Goal: Communication & Community: Answer question/provide support

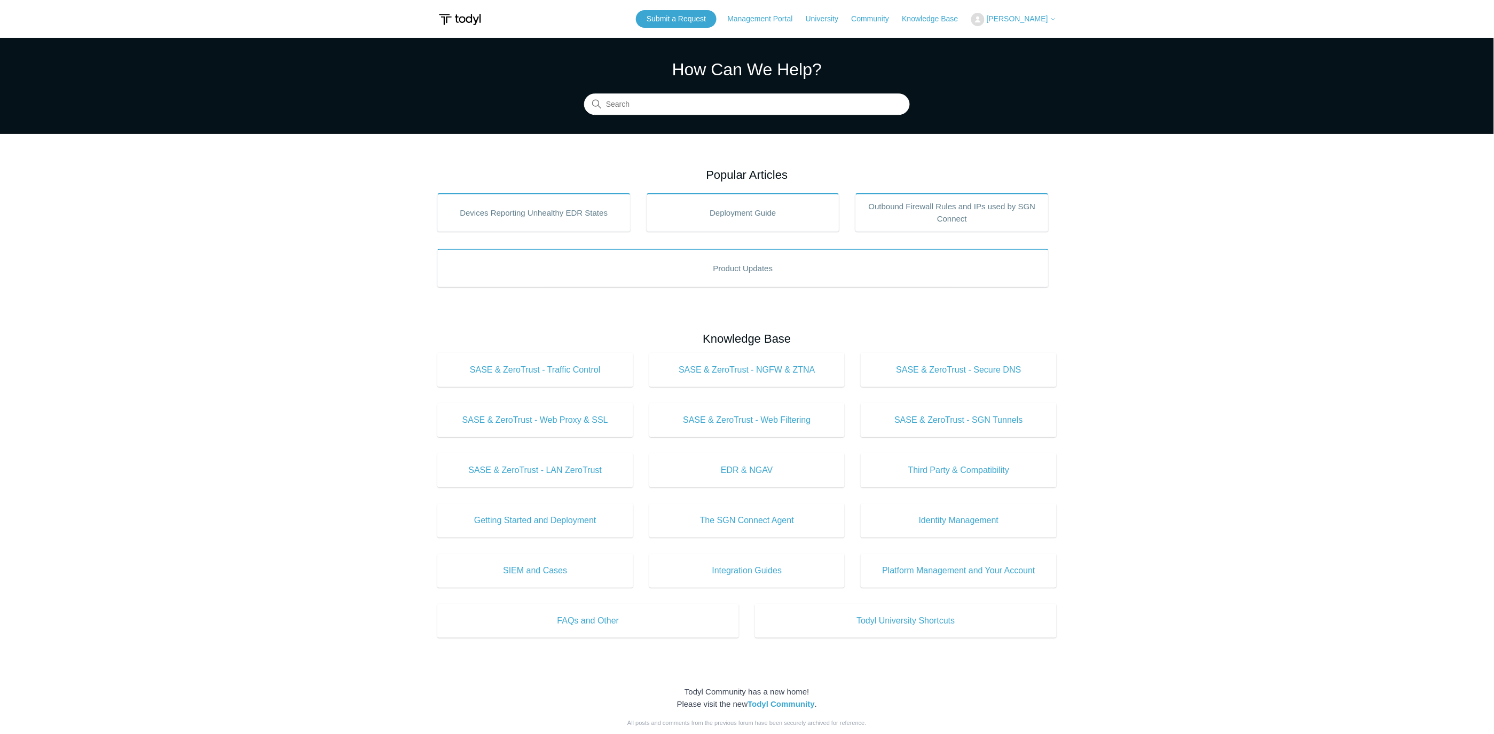
click at [1013, 21] on span "[PERSON_NAME]" at bounding box center [1017, 18] width 61 height 9
click at [1039, 35] on link "My Support Requests" at bounding box center [1024, 42] width 104 height 19
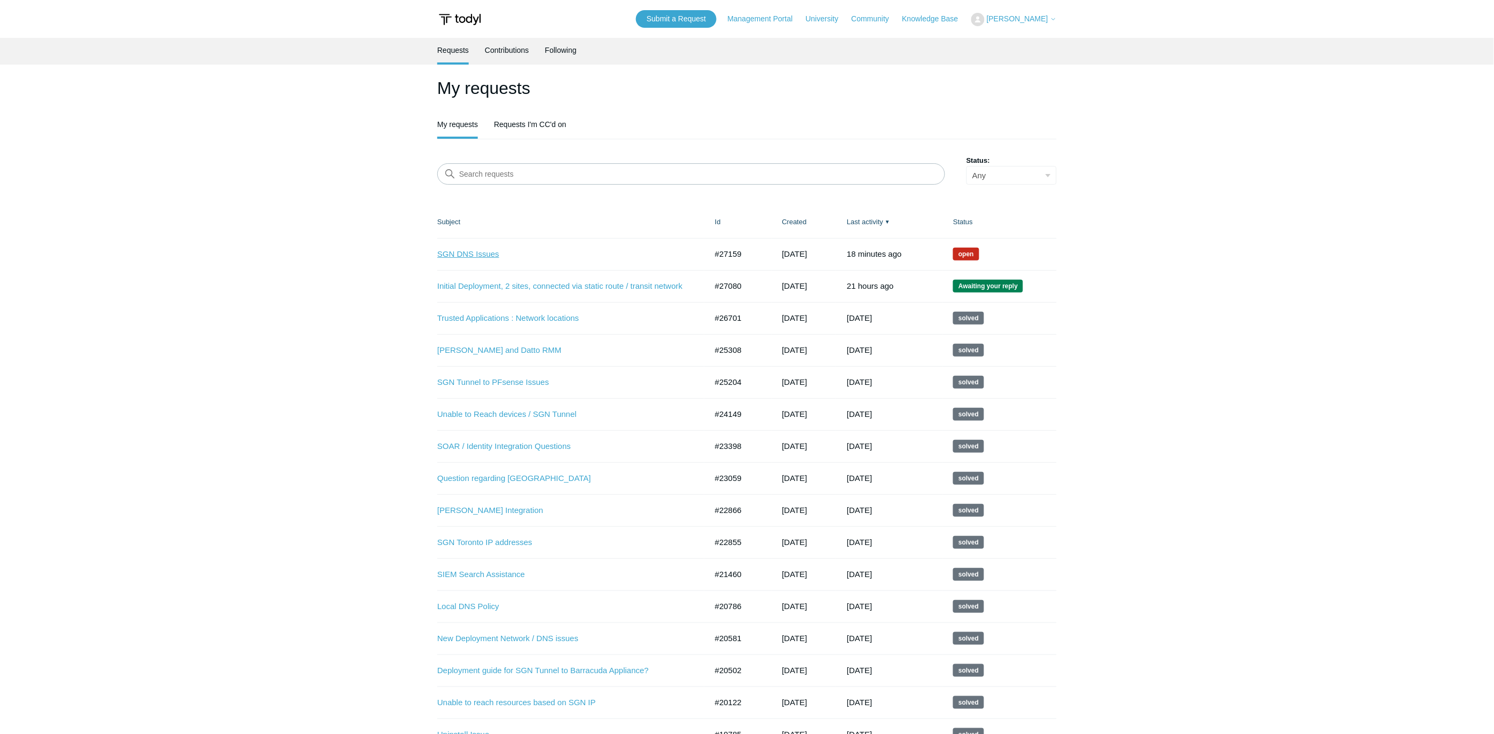
click at [487, 250] on link "SGN DNS Issues" at bounding box center [564, 254] width 254 height 12
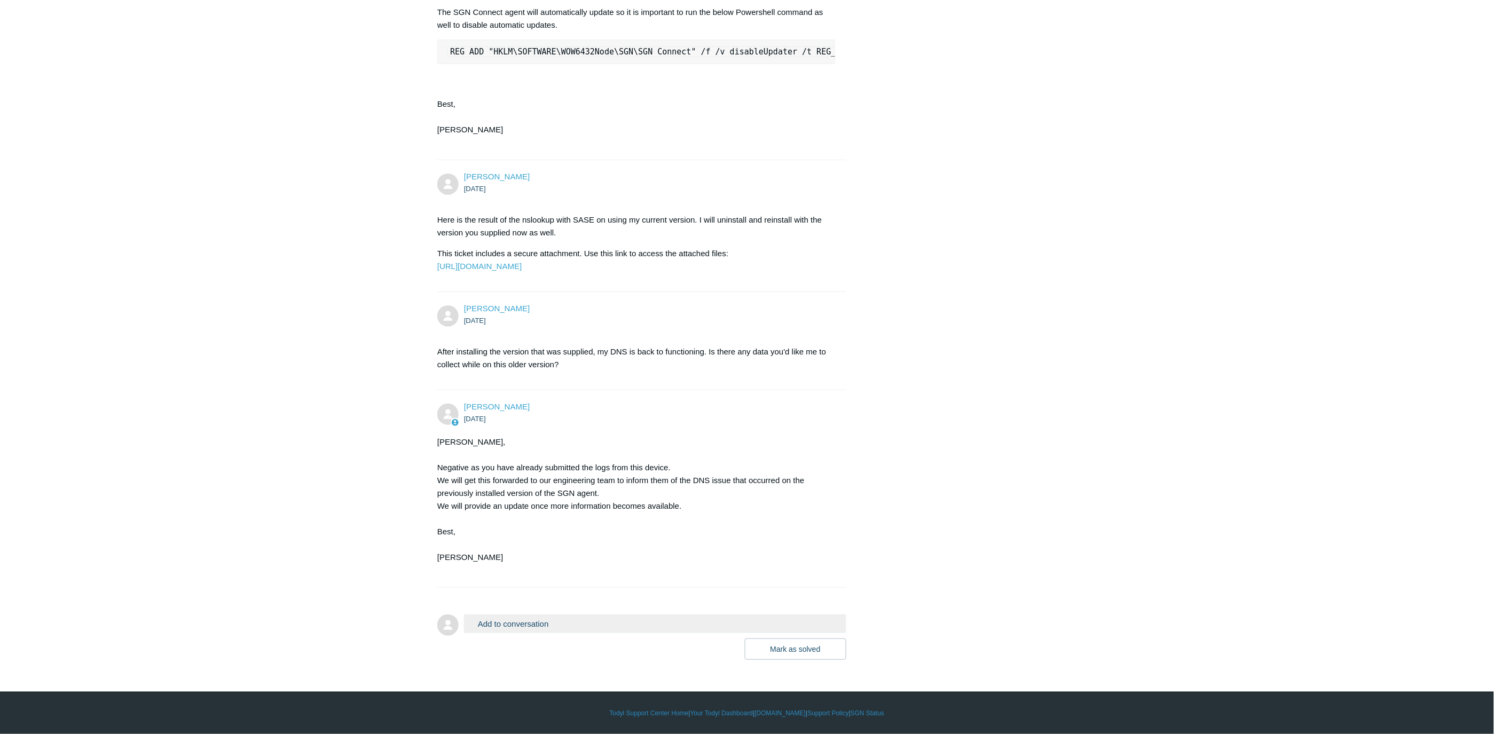
scroll to position [1657, 0]
click at [554, 619] on button "Add to conversation" at bounding box center [655, 623] width 382 height 19
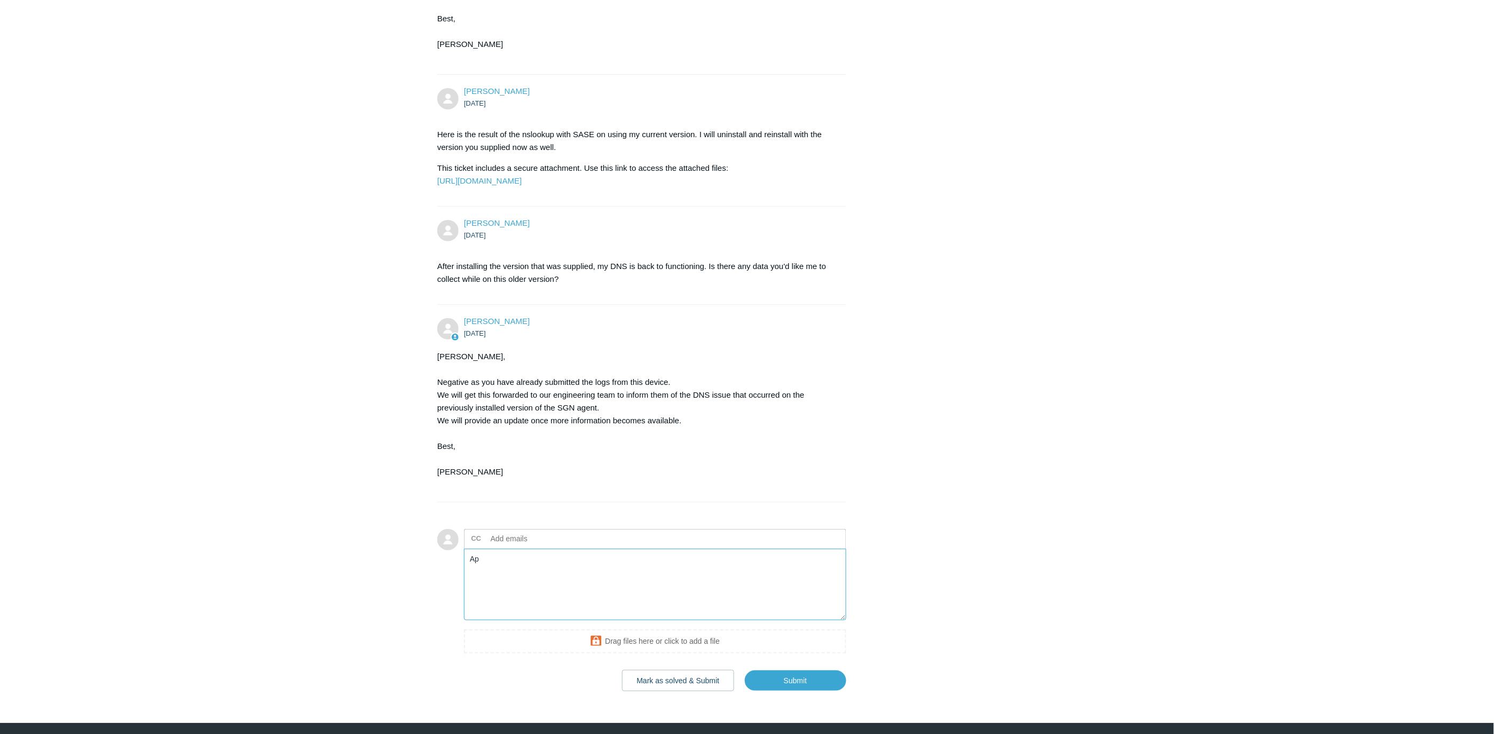
type textarea "A"
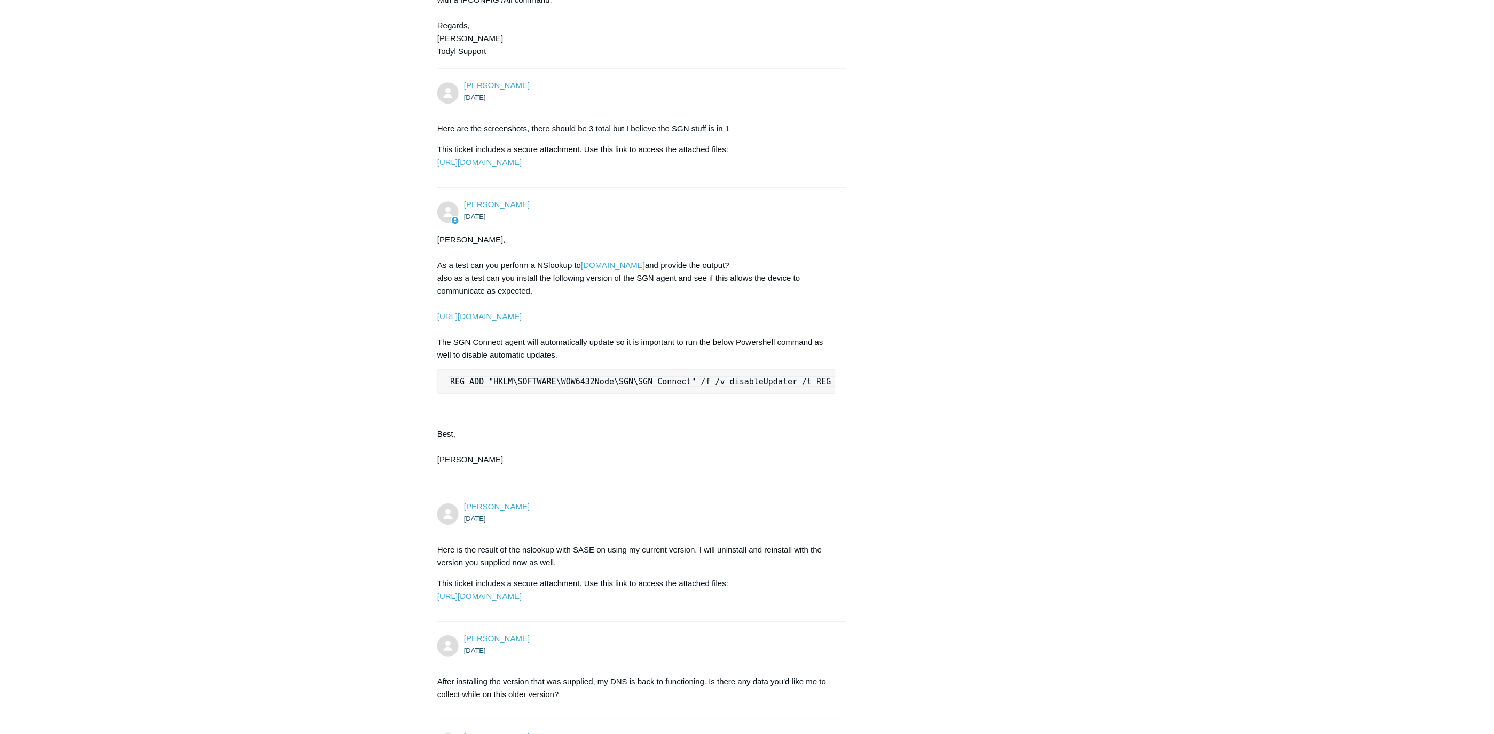
scroll to position [0, 19]
drag, startPoint x: 447, startPoint y: 431, endPoint x: 913, endPoint y: 436, distance: 466.1
click at [913, 436] on div "[PERSON_NAME] [DATE] I am personally experiencing an issue with Todyl where [PE…" at bounding box center [746, 10] width 619 height 2194
copy code "REG ADD "HKLM\SOFTWARE\WOW6432Node\SGN\SGN Connect" /f /v disableUpdater /t REG…"
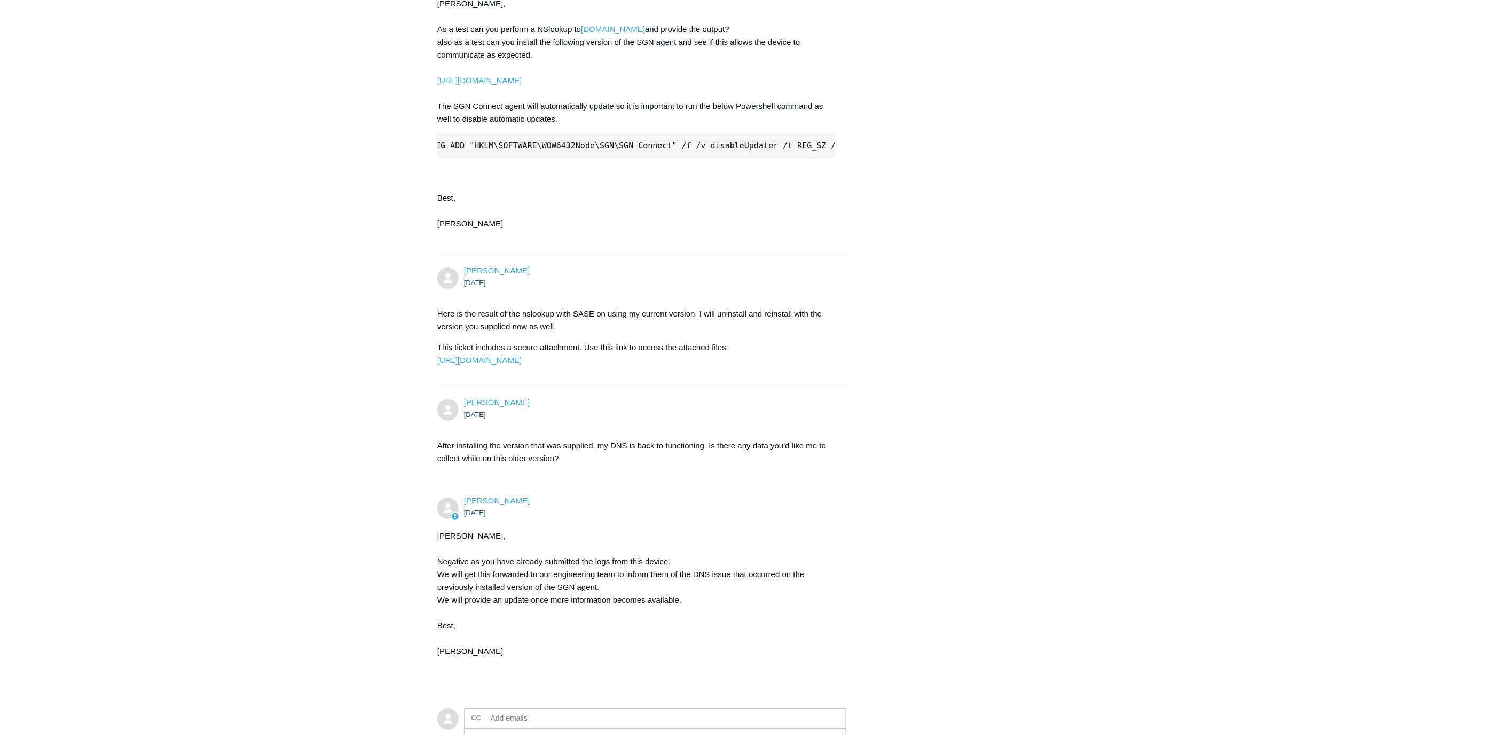
scroll to position [1241, 0]
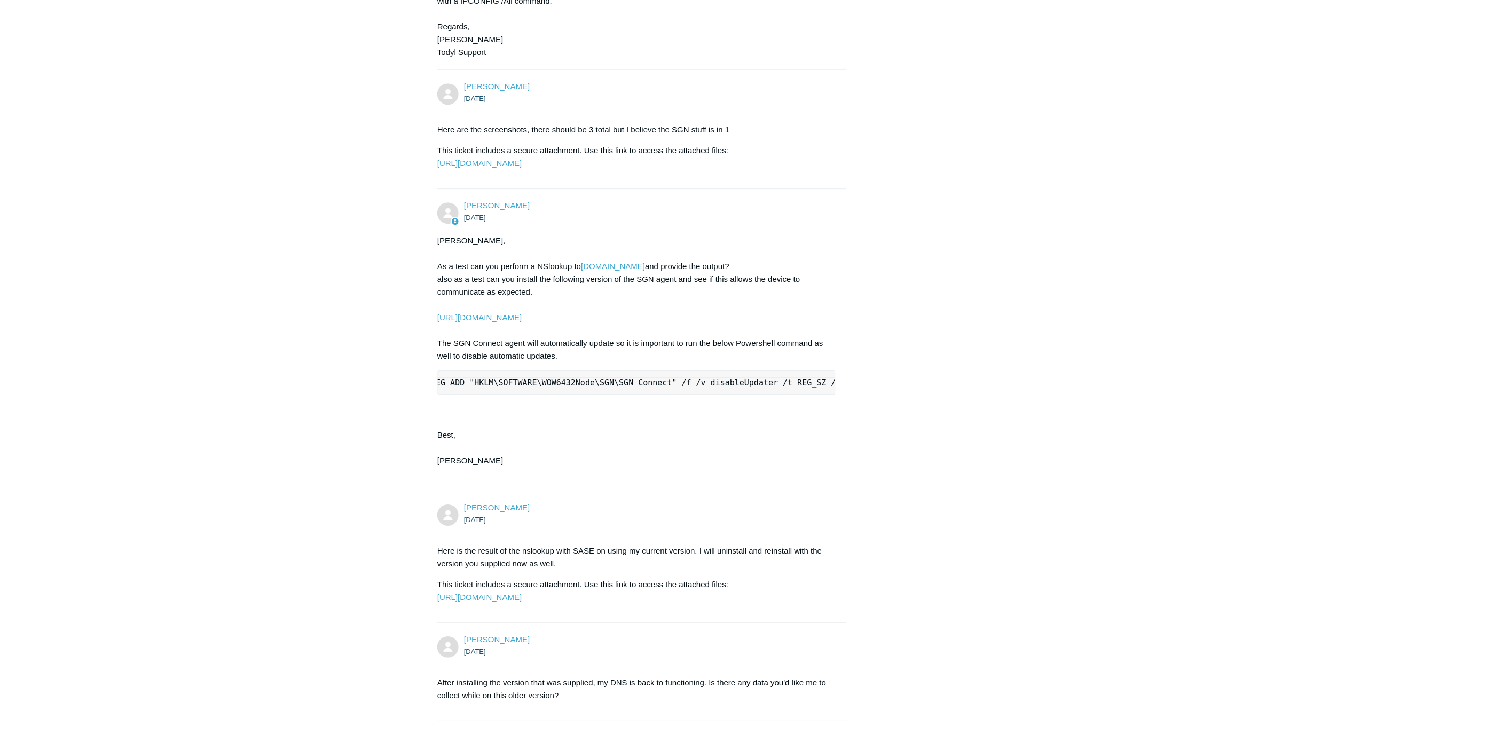
copy code "REG ADD "HKLM\SOFTWARE\WOW6432Node\SGN\SGN Connect" /f /v disableUpdater /t REG…"
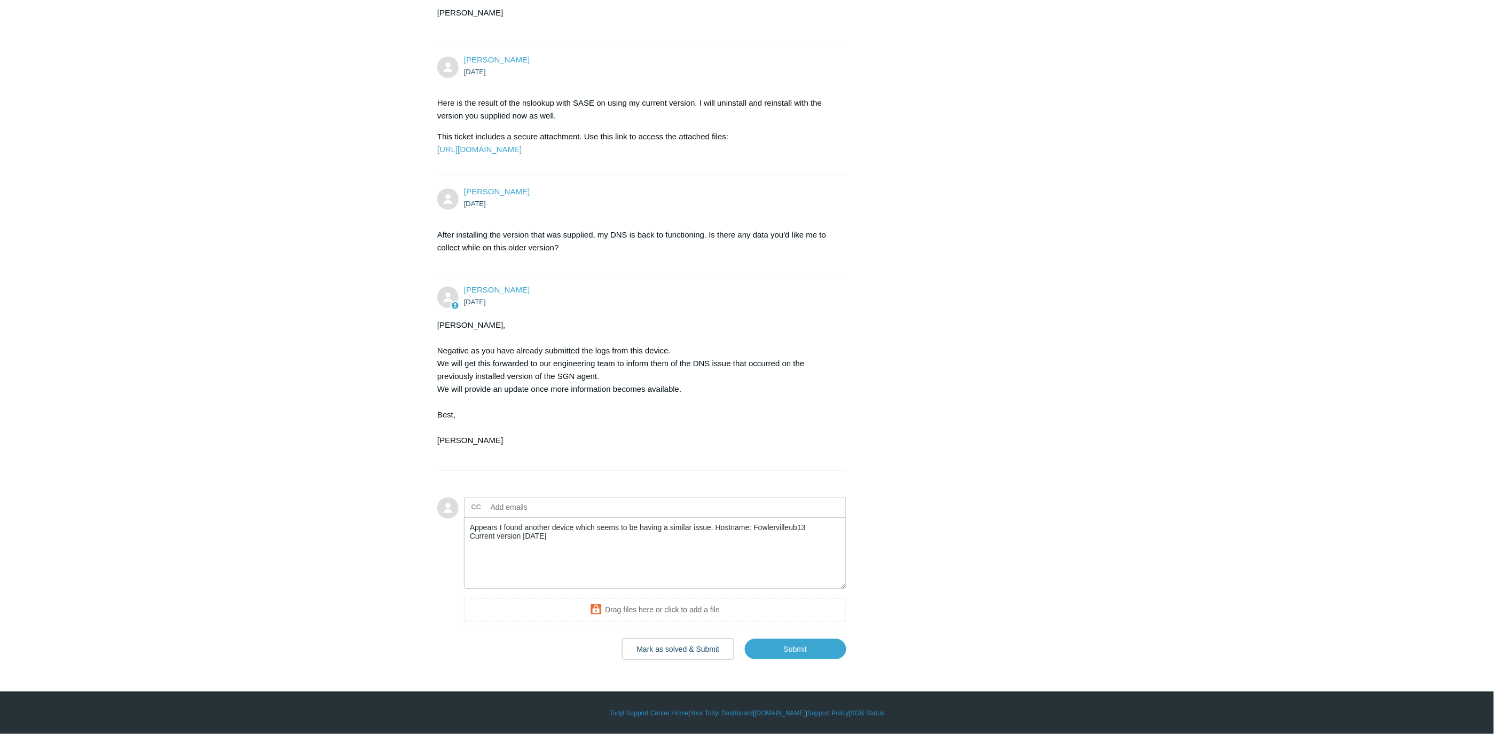
scroll to position [1775, 0]
click at [561, 532] on textarea "Appears I found another device which seems to be having a similar issue. Hostna…" at bounding box center [655, 553] width 382 height 72
click at [689, 554] on textarea "Appears I found another device which seems to be having a similar issue. Hostna…" at bounding box center [655, 553] width 382 height 72
drag, startPoint x: 692, startPoint y: 551, endPoint x: 684, endPoint y: 554, distance: 8.3
click at [684, 554] on textarea "Appears I found another device which seems to be having a similar issue. Hostna…" at bounding box center [655, 553] width 382 height 72
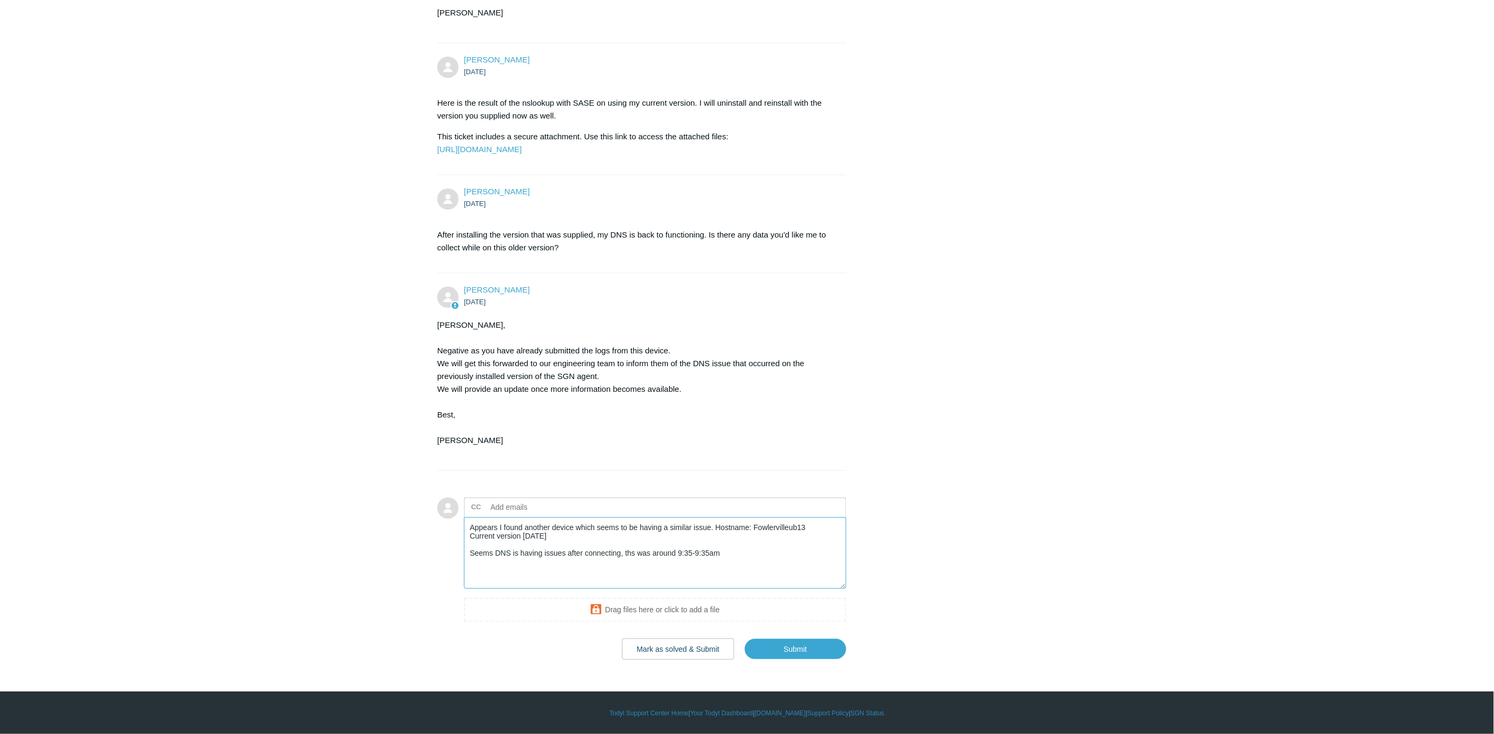
click at [710, 552] on textarea "Appears I found another device which seems to be having a similar issue. Hostna…" at bounding box center [655, 553] width 382 height 72
click at [760, 548] on textarea "Appears I found another device which seems to be having a similar issue. Hostna…" at bounding box center [655, 553] width 382 height 72
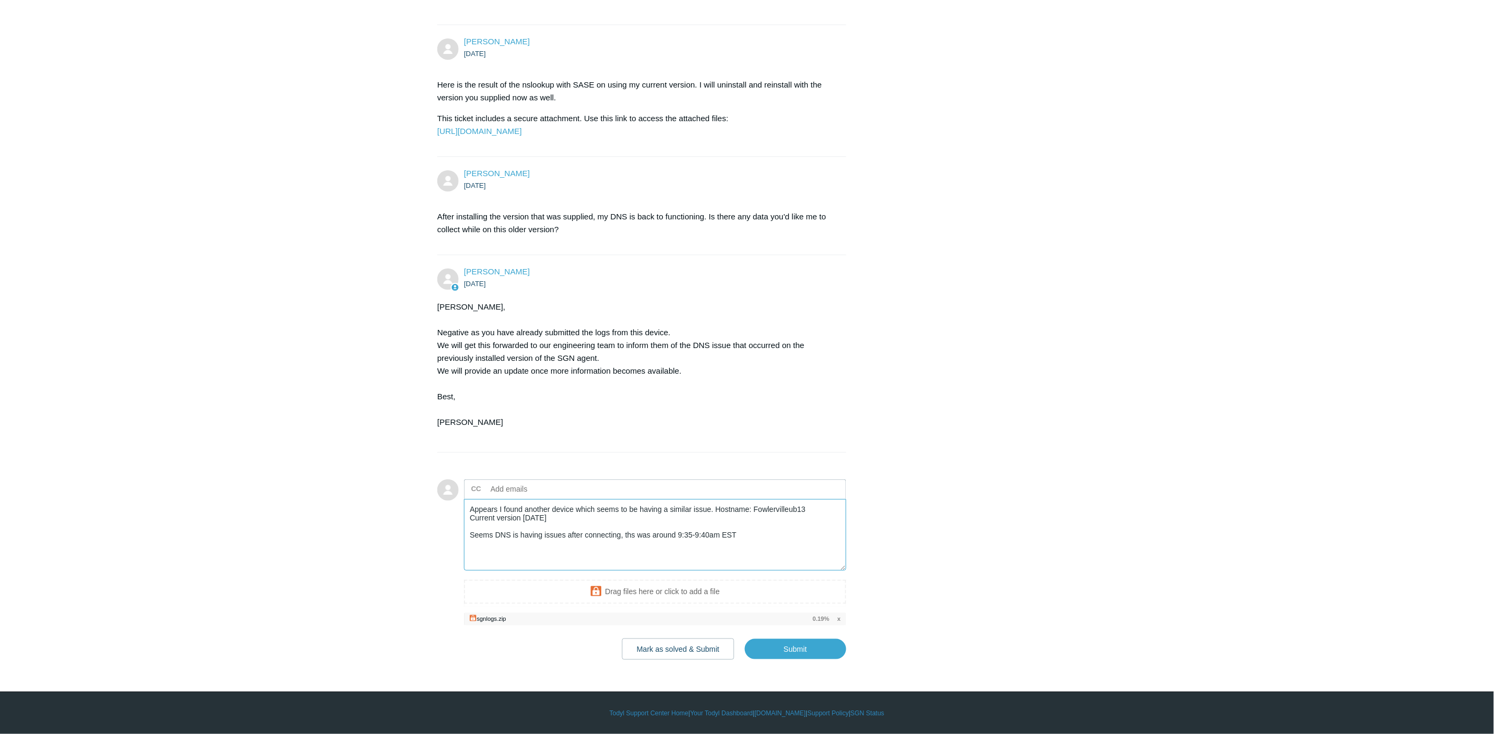
click at [564, 571] on textarea "Appears I found another device which seems to be having a similar issue. Hostna…" at bounding box center [655, 535] width 382 height 72
click at [634, 535] on textarea "Appears I found another device which seems to be having a similar issue. Hostna…" at bounding box center [655, 535] width 382 height 72
click at [727, 552] on textarea "Appears I found another device which seems to be having a similar issue. Hostna…" at bounding box center [655, 535] width 382 height 72
click at [801, 652] on input "Submit" at bounding box center [795, 648] width 101 height 21
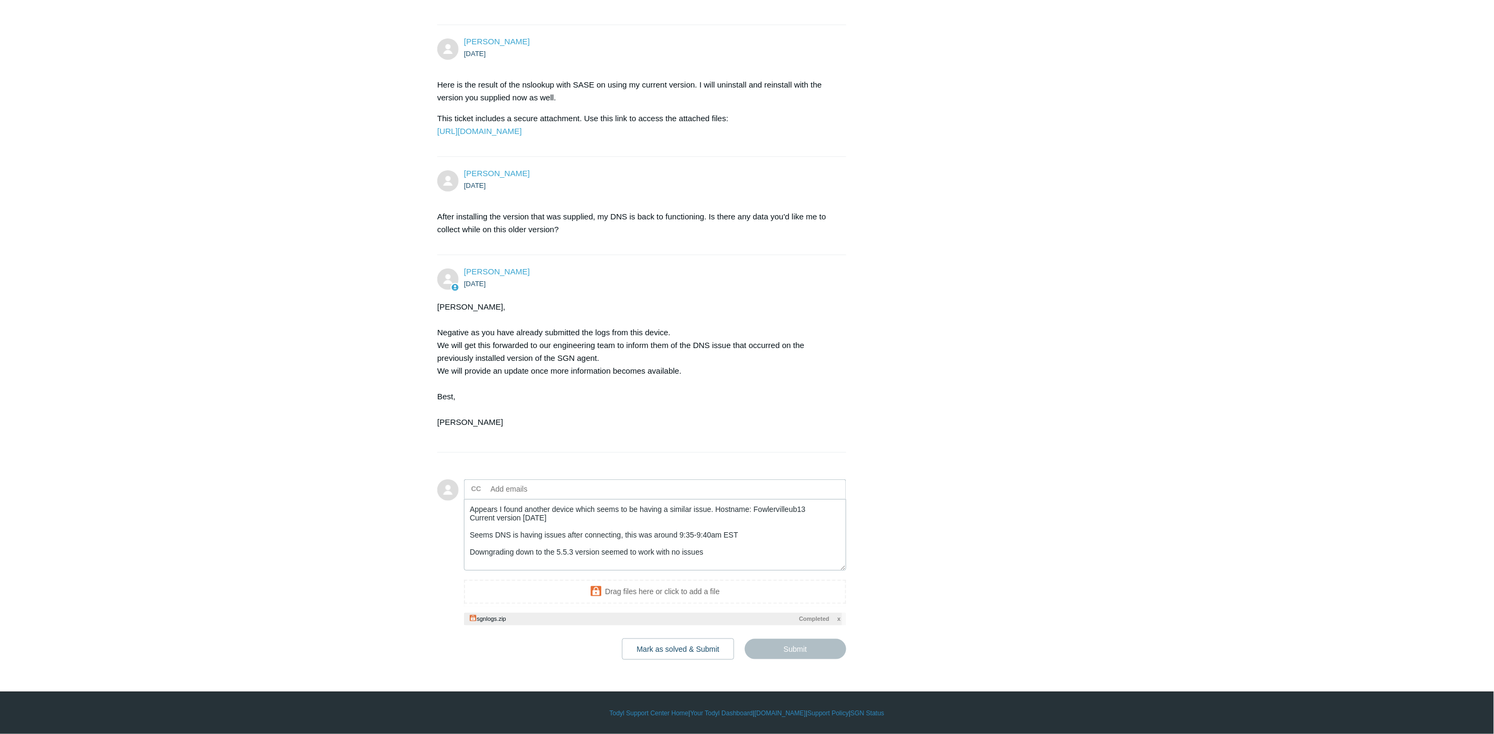
type textarea "Appears I found another device which seems to be having a similar issue. Hostna…"
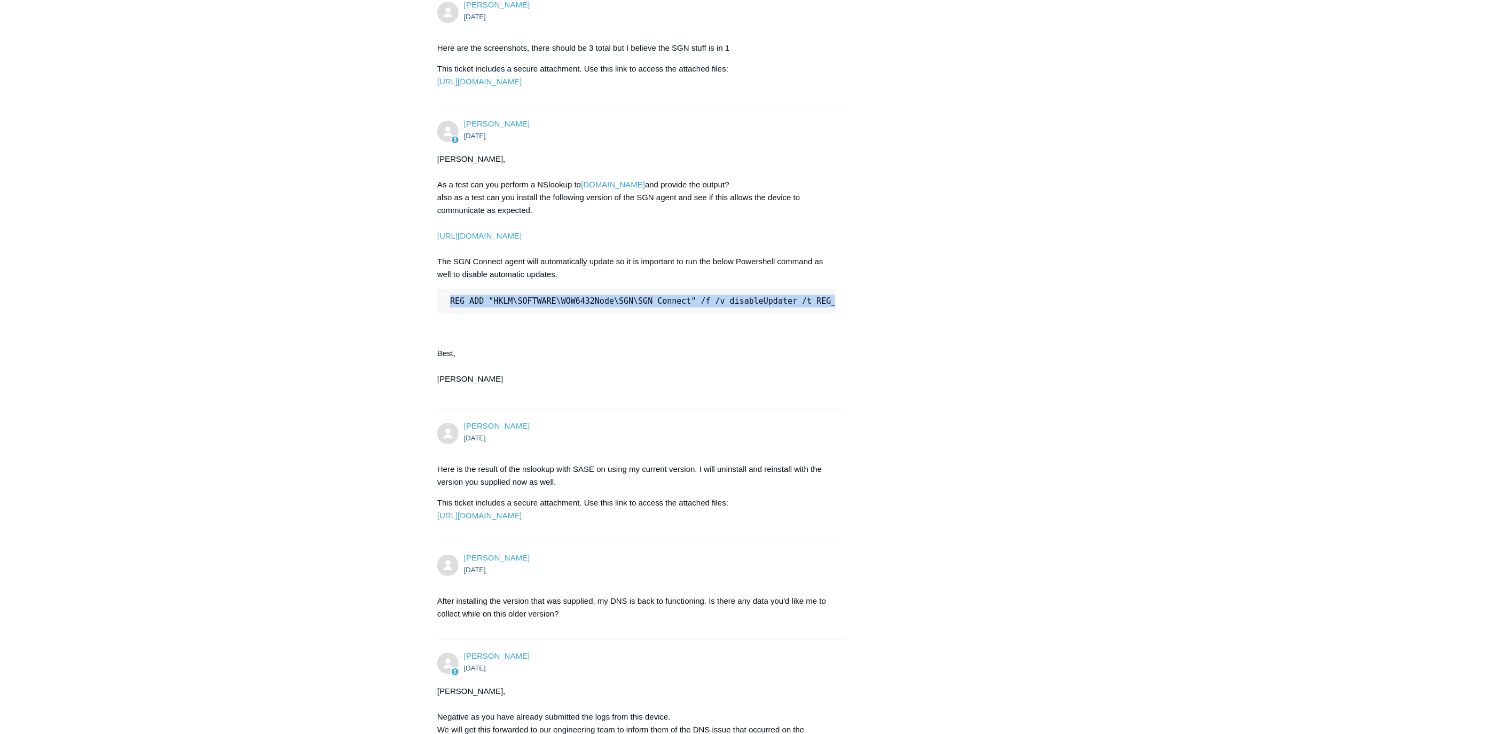
scroll to position [0, 19]
drag, startPoint x: 452, startPoint y: 351, endPoint x: 887, endPoint y: 351, distance: 435.1
copy code "REG ADD "HKLM\SOFTWARE\WOW6432Node\SGN\SGN Connect" /f /v disableUpdater /t REG…"
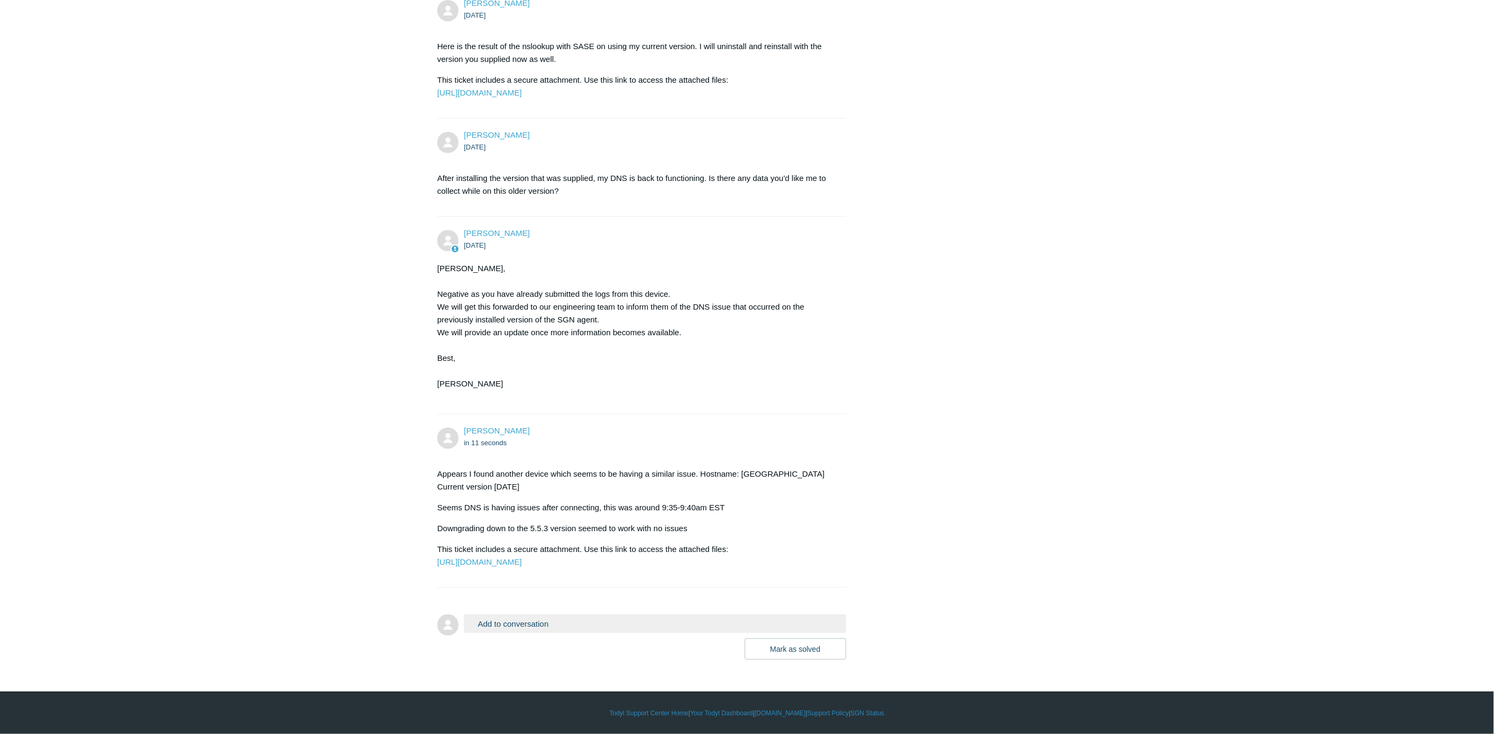
scroll to position [1856, 0]
